Goal: Information Seeking & Learning: Learn about a topic

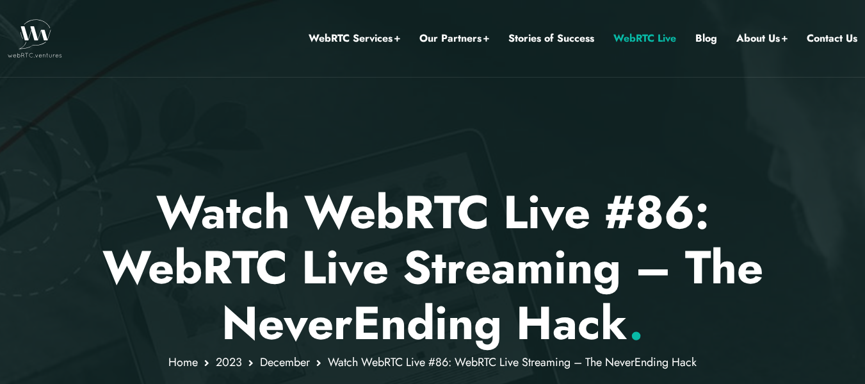
click at [634, 37] on link "WebRTC Live" at bounding box center [644, 38] width 63 height 17
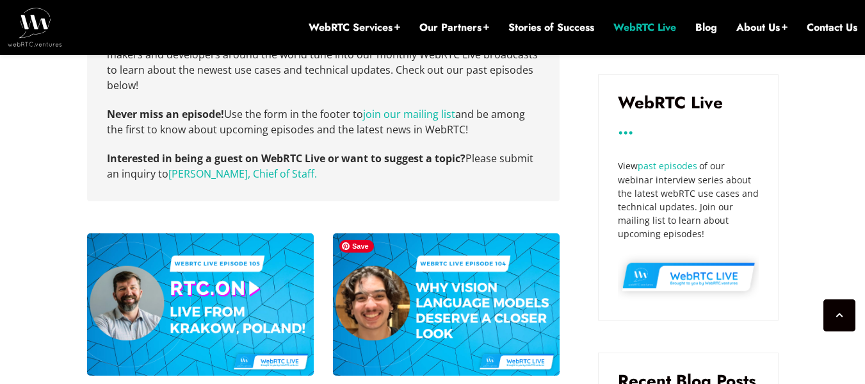
scroll to position [781, 0]
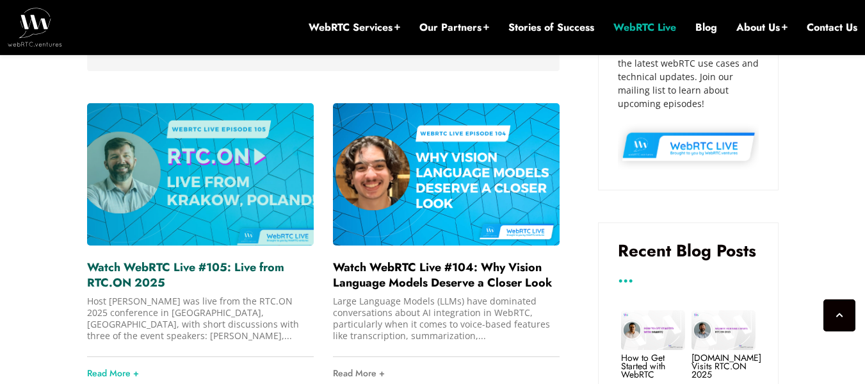
click at [172, 273] on link "Watch WebRTC Live #105: Live from RTC.ON 2025" at bounding box center [185, 275] width 197 height 32
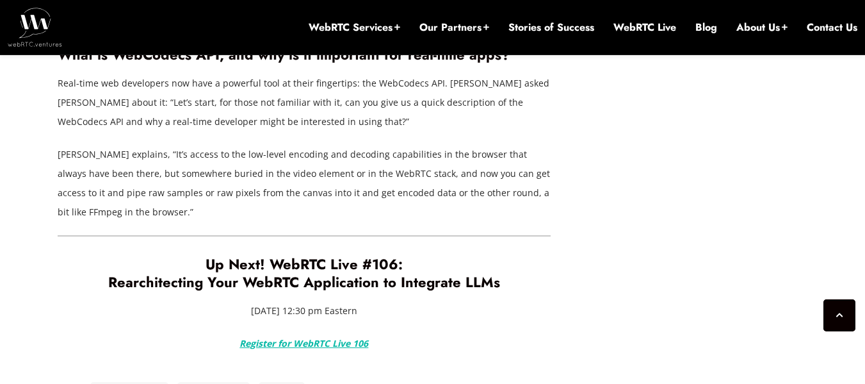
scroll to position [2914, 0]
